Goal: Navigation & Orientation: Find specific page/section

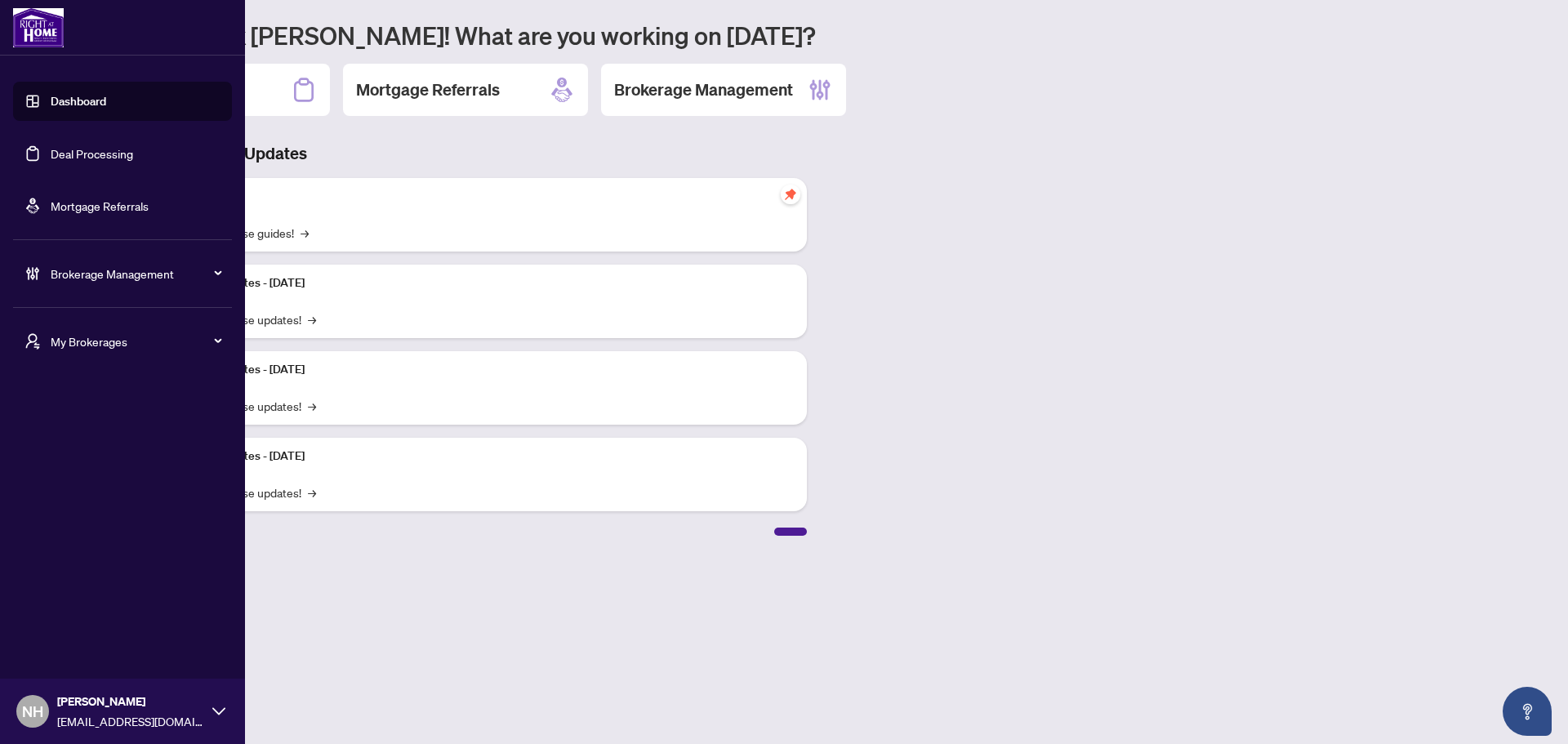
click at [163, 343] on span "My Brokerages" at bounding box center [135, 341] width 170 height 18
click at [129, 415] on span "[PERSON_NAME]" at bounding box center [128, 406] width 186 height 18
